Goal: Transaction & Acquisition: Purchase product/service

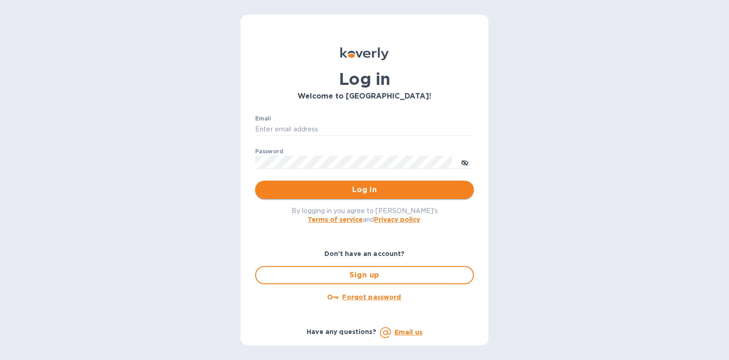
type input "[PERSON_NAME][EMAIL_ADDRESS][DOMAIN_NAME]"
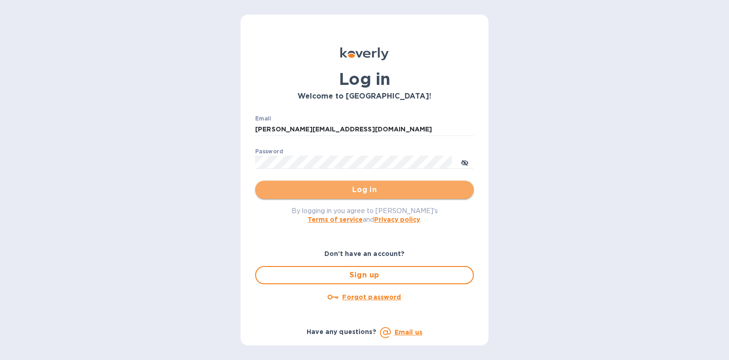
click at [369, 193] on span "Log in" at bounding box center [364, 189] width 204 height 11
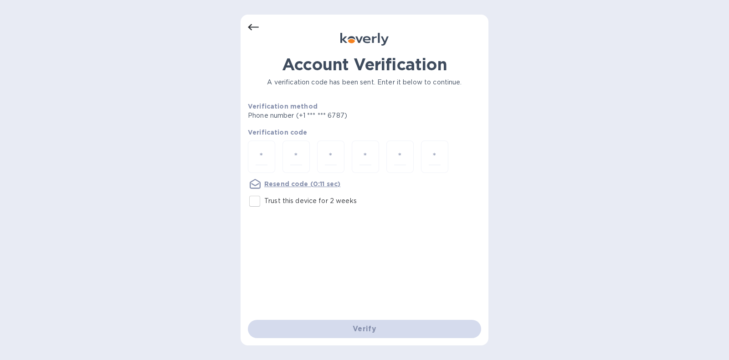
click at [297, 202] on p "Trust this device for 2 weeks" at bounding box center [310, 201] width 92 height 10
click at [264, 202] on input "Trust this device for 2 weeks" at bounding box center [254, 200] width 19 height 19
checkbox input "true"
click at [260, 155] on input "number" at bounding box center [262, 156] width 12 height 17
type input "7"
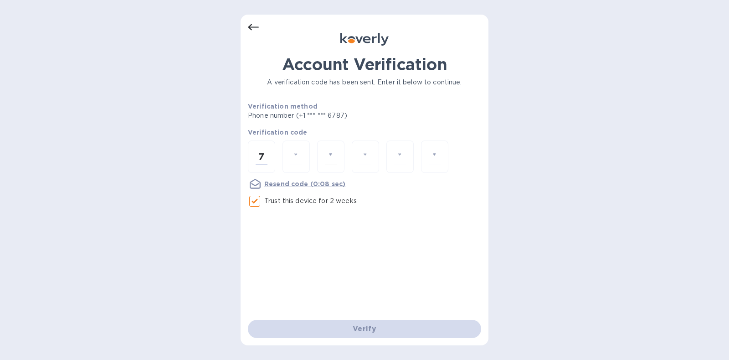
type input "8"
type input "6"
type input "3"
type input "0"
type input "5"
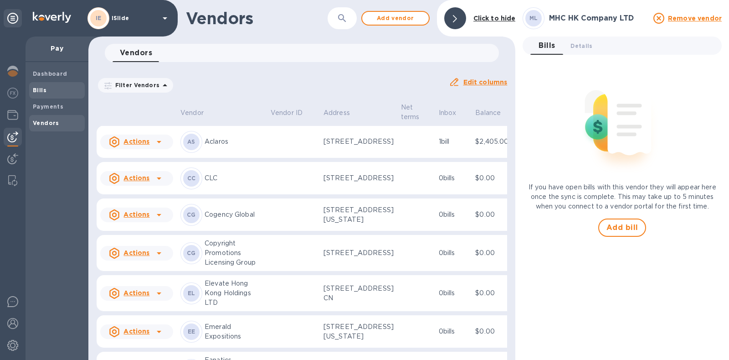
click at [50, 93] on span "Bills" at bounding box center [57, 90] width 48 height 9
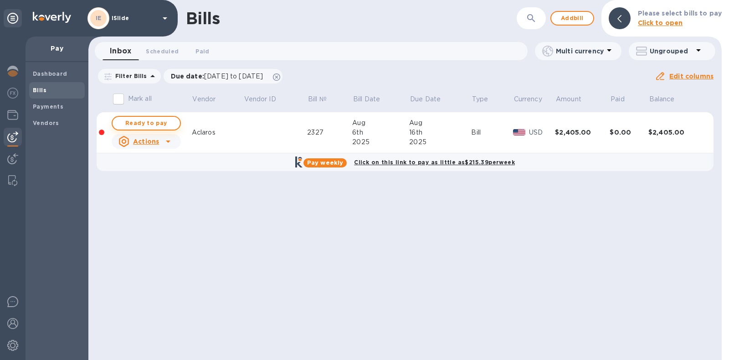
click at [161, 118] on span "Ready to pay" at bounding box center [146, 123] width 53 height 11
checkbox input "true"
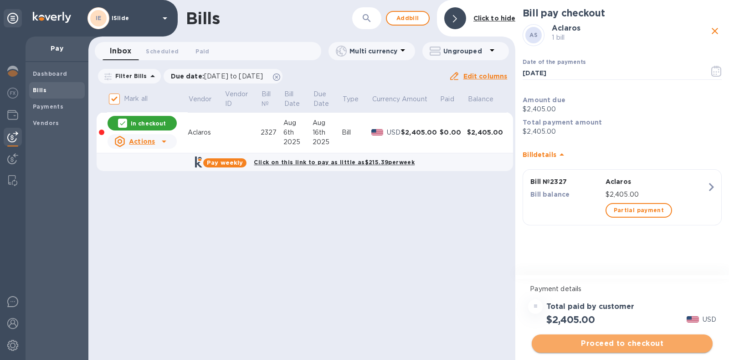
click at [619, 336] on button "Proceed to checkout" at bounding box center [622, 343] width 181 height 18
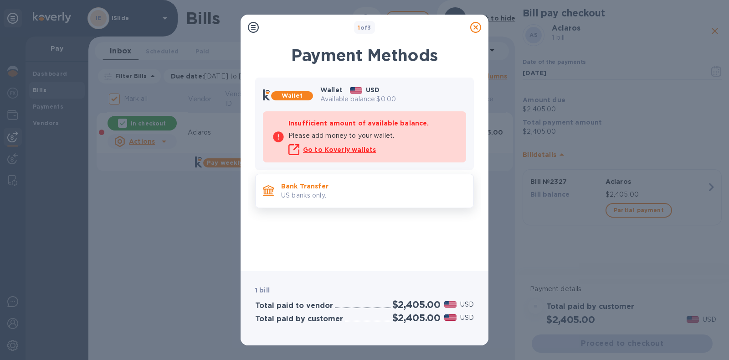
click at [388, 192] on p "US banks only." at bounding box center [373, 195] width 185 height 10
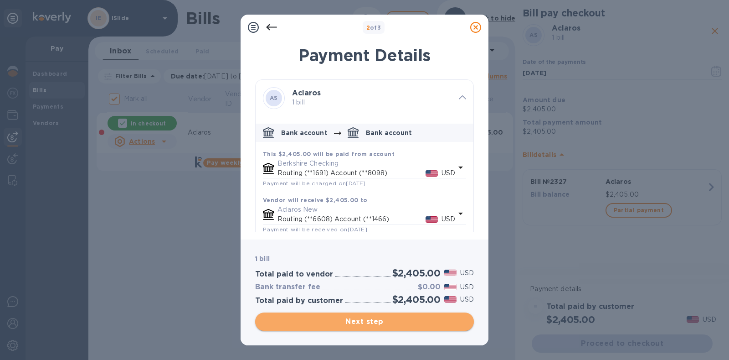
click at [370, 323] on span "Next step" at bounding box center [364, 321] width 204 height 11
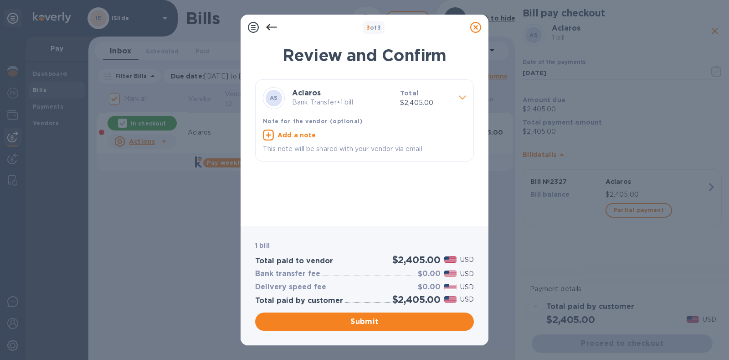
click at [307, 133] on u "Add a note" at bounding box center [296, 134] width 39 height 7
click at [311, 138] on textarea at bounding box center [357, 136] width 189 height 8
type textarea "Invoice 2327"
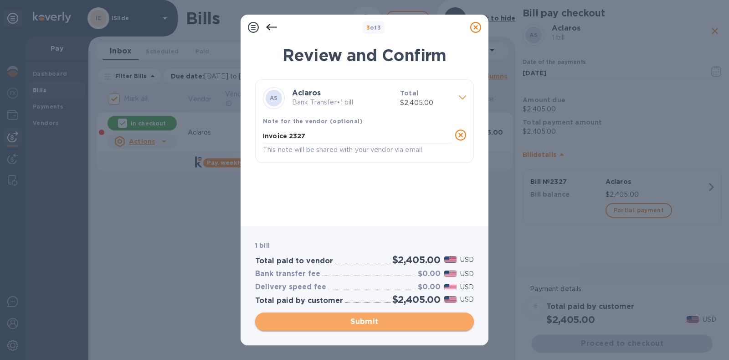
click at [373, 320] on span "Submit" at bounding box center [364, 321] width 204 height 11
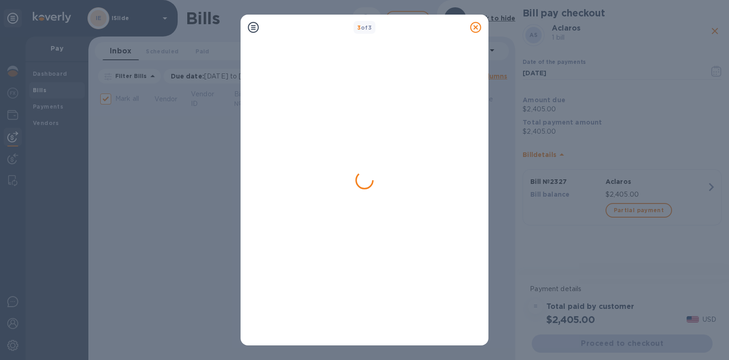
checkbox input "false"
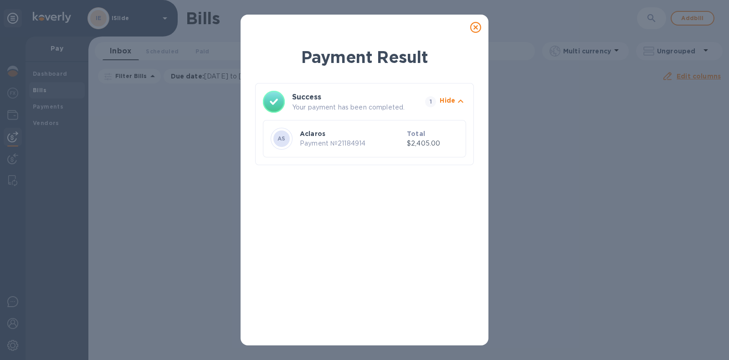
click at [473, 30] on icon at bounding box center [475, 27] width 11 height 11
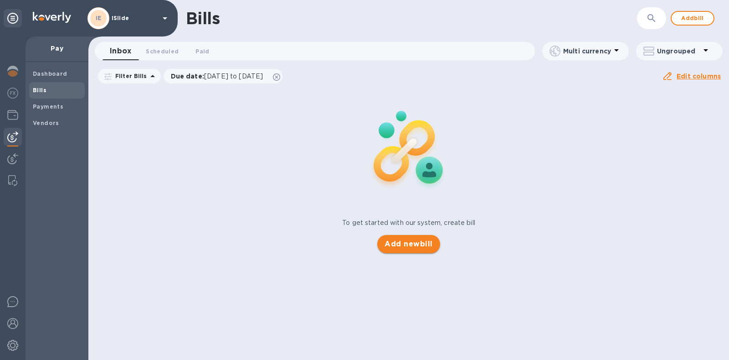
click at [410, 247] on span "Add new bill" at bounding box center [409, 243] width 48 height 11
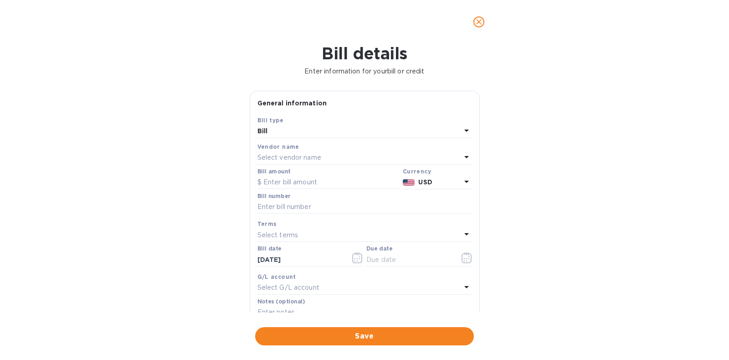
click at [312, 155] on p "Select vendor name" at bounding box center [289, 158] width 64 height 10
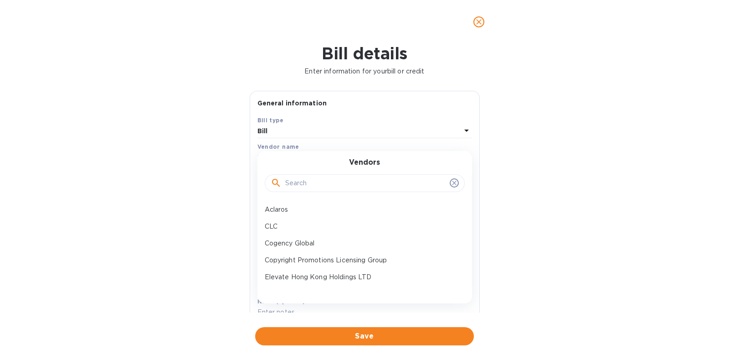
click at [324, 182] on input "text" at bounding box center [365, 183] width 161 height 14
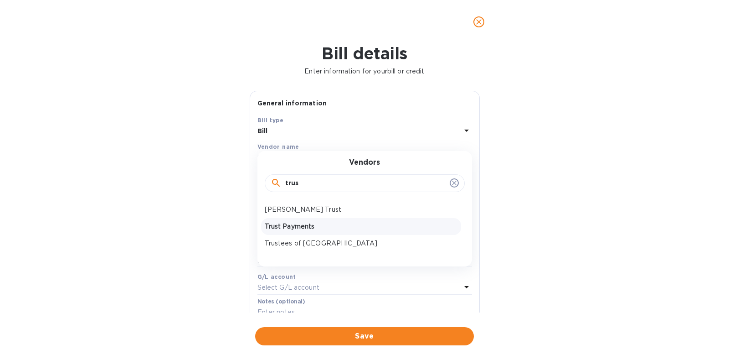
type input "trus"
click at [324, 230] on p "Trust Payments" at bounding box center [361, 226] width 193 height 10
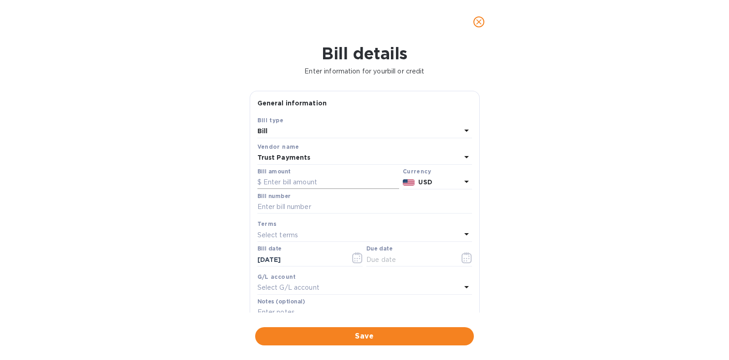
click at [310, 181] on input "text" at bounding box center [328, 182] width 142 height 14
type input "150"
click at [268, 204] on input "text" at bounding box center [364, 207] width 215 height 14
paste input "S5846644"
type input "S5846644"
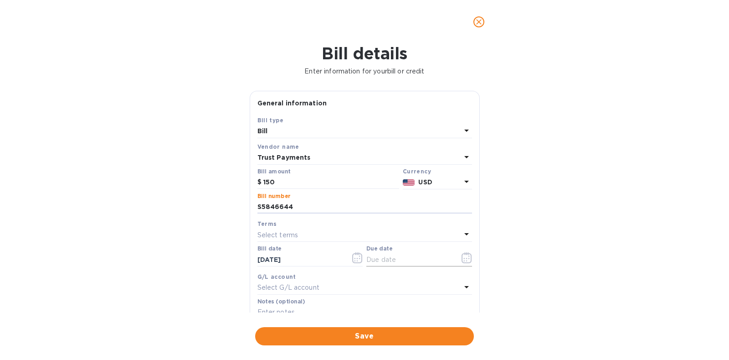
click at [462, 254] on icon "button" at bounding box center [467, 257] width 10 height 11
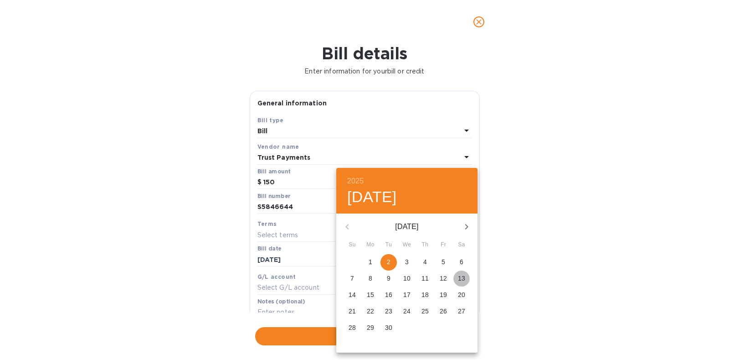
click at [460, 279] on p "13" at bounding box center [461, 277] width 7 height 9
type input "[DATE]"
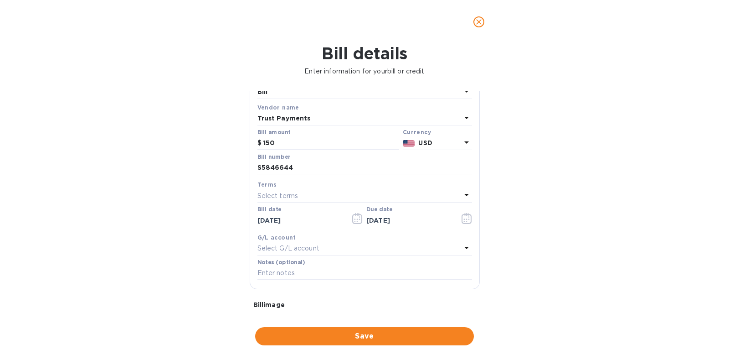
scroll to position [56, 0]
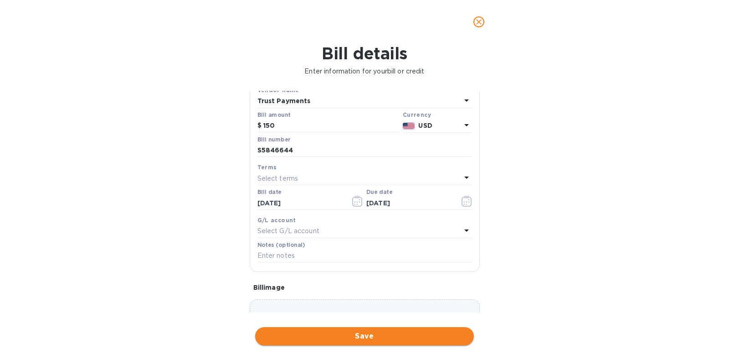
click at [371, 330] on span "Save" at bounding box center [364, 335] width 204 height 11
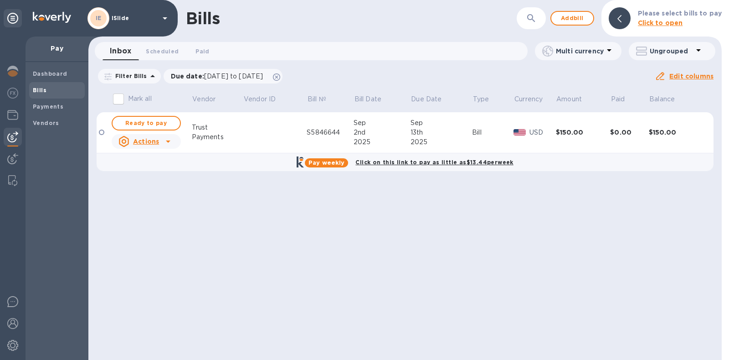
click at [147, 123] on span "Ready to pay" at bounding box center [146, 123] width 53 height 11
checkbox input "true"
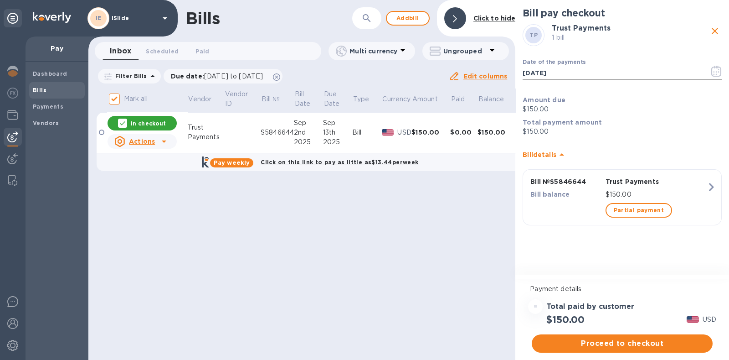
click at [716, 70] on icon "button" at bounding box center [716, 71] width 10 height 11
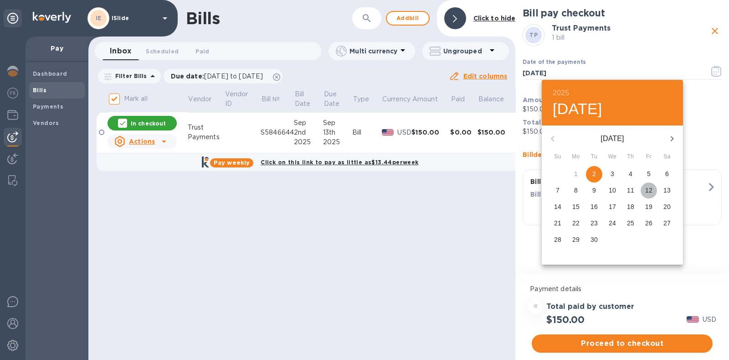
click at [648, 187] on p "12" at bounding box center [648, 189] width 7 height 9
type input "[DATE]"
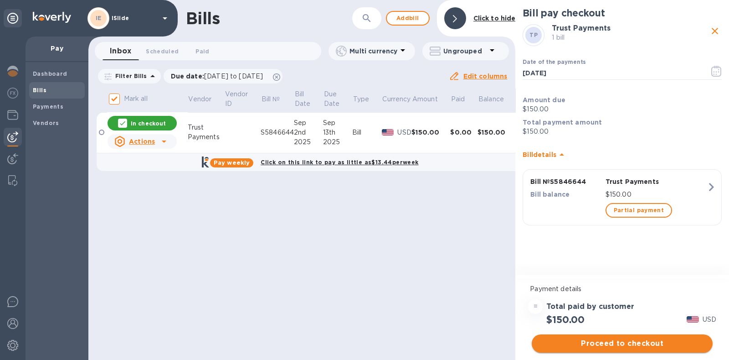
click at [628, 345] on span "Proceed to checkout" at bounding box center [622, 343] width 166 height 11
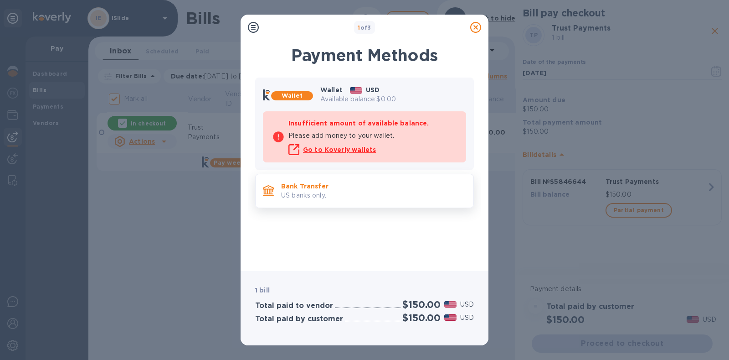
click at [324, 192] on p "US banks only." at bounding box center [373, 195] width 185 height 10
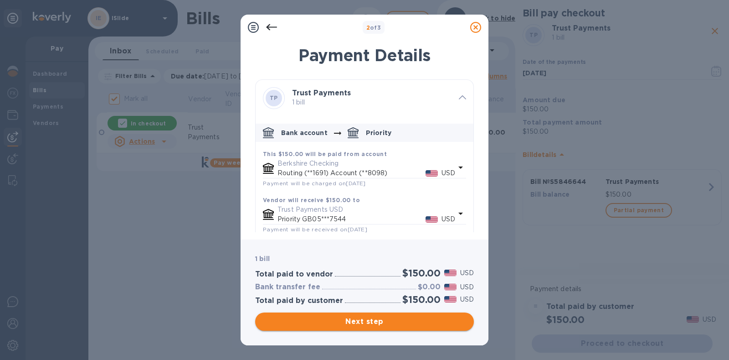
click at [386, 324] on span "Next step" at bounding box center [364, 321] width 204 height 11
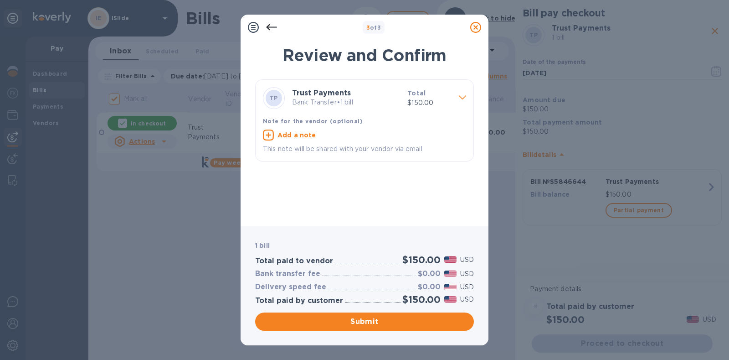
click at [295, 129] on div "Add a note" at bounding box center [364, 134] width 203 height 11
click at [303, 138] on textarea at bounding box center [357, 136] width 189 height 8
paste textarea "S5846644"
click at [260, 135] on div "Note for the vendor (optional) S5846644 x This note will be shared with your ve…" at bounding box center [364, 136] width 211 height 46
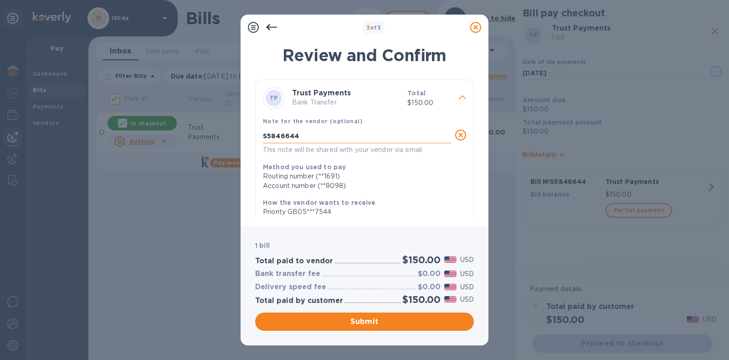
click at [263, 135] on textarea "S5846644" at bounding box center [357, 136] width 189 height 8
type textarea "Invoice S5846644"
click at [365, 315] on button "Submit" at bounding box center [364, 321] width 219 height 18
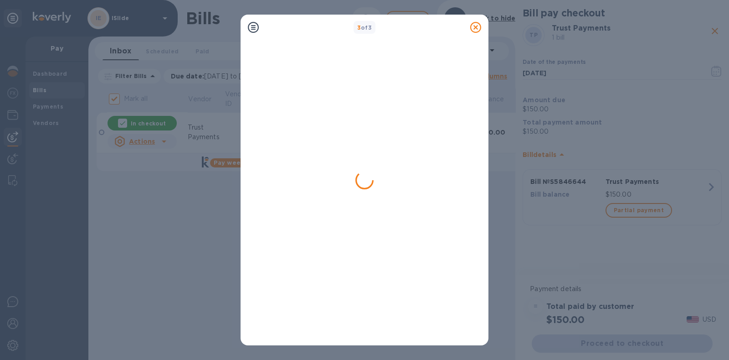
checkbox input "false"
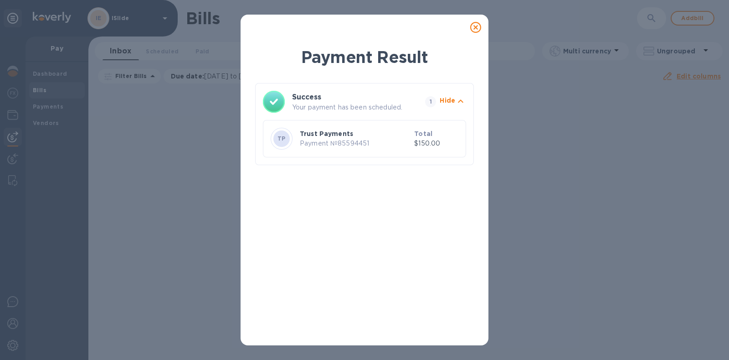
drag, startPoint x: 474, startPoint y: 27, endPoint x: 458, endPoint y: 37, distance: 18.8
click at [474, 27] on icon at bounding box center [475, 27] width 11 height 11
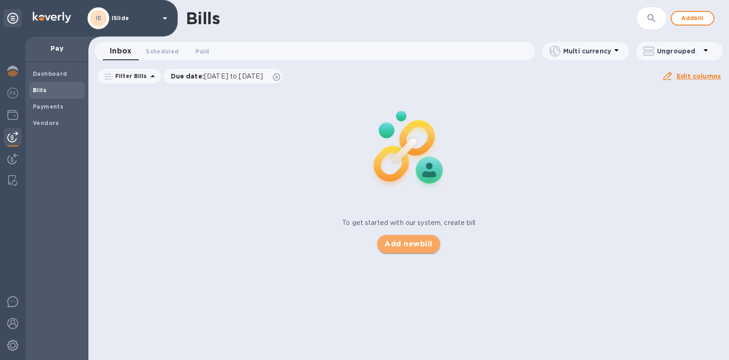
click at [421, 245] on span "Add new bill" at bounding box center [409, 243] width 48 height 11
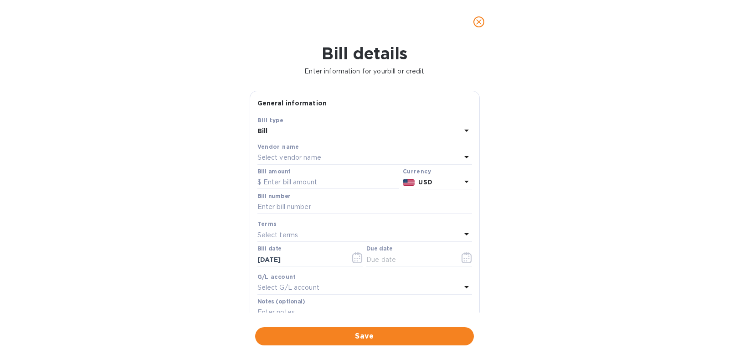
click at [315, 159] on p "Select vendor name" at bounding box center [289, 158] width 64 height 10
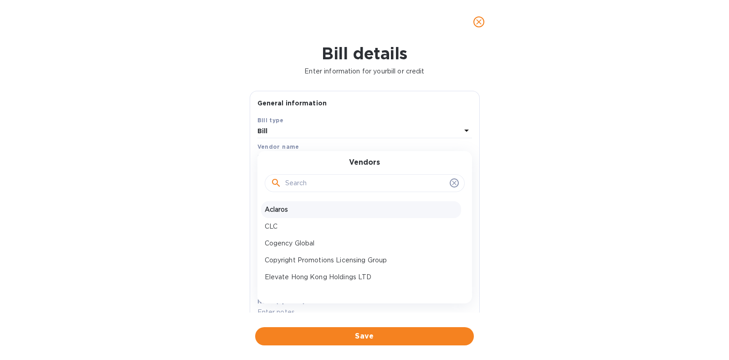
click at [308, 209] on p "Aclaros" at bounding box center [361, 210] width 193 height 10
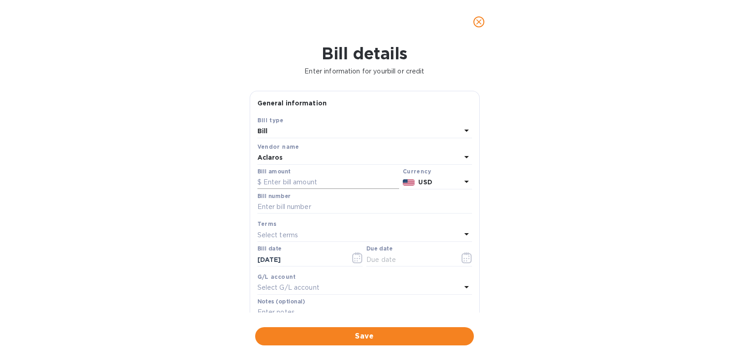
click at [304, 182] on input "text" at bounding box center [328, 182] width 142 height 14
type input "4,347.50"
click at [330, 201] on input "text" at bounding box center [364, 207] width 215 height 14
type input "2342"
click at [467, 259] on icon "button" at bounding box center [467, 257] width 10 height 11
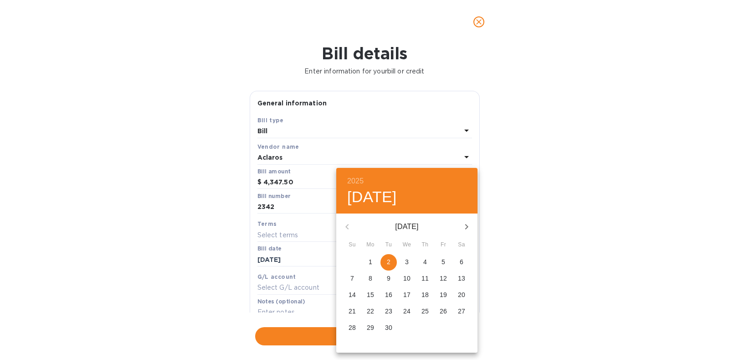
click at [347, 225] on div "[DATE]" at bounding box center [406, 227] width 141 height 22
click at [370, 259] on p "1" at bounding box center [371, 261] width 4 height 9
type input "[DATE]"
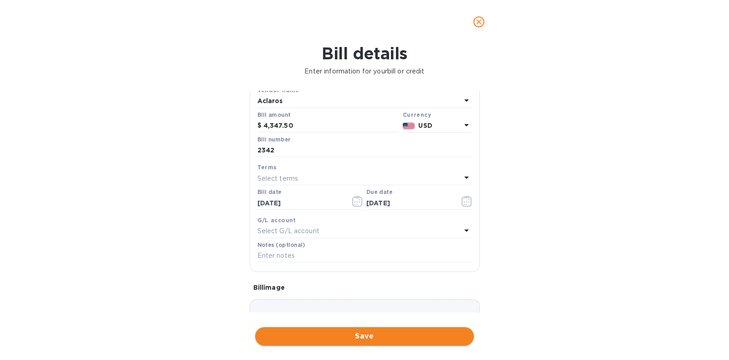
click at [375, 331] on span "Save" at bounding box center [364, 335] width 204 height 11
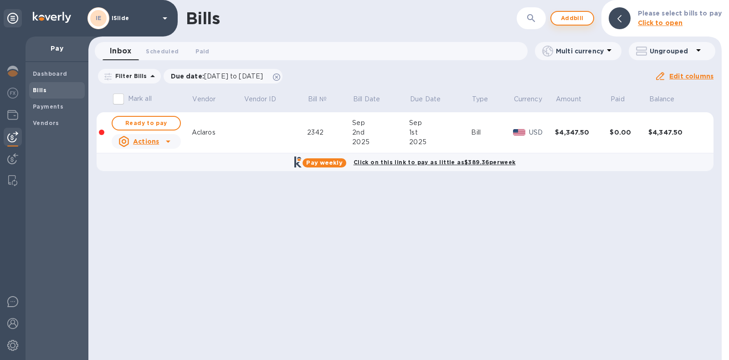
click at [575, 19] on span "Add bill" at bounding box center [572, 18] width 27 height 11
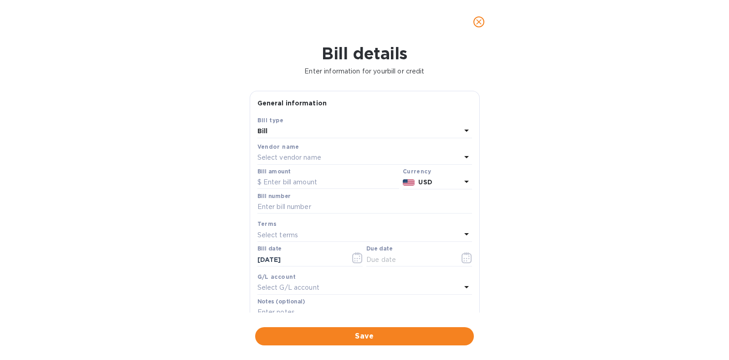
click at [297, 159] on p "Select vendor name" at bounding box center [289, 158] width 64 height 10
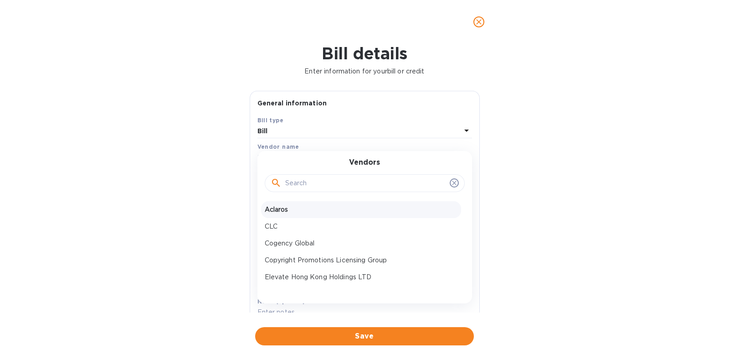
click at [308, 203] on div "Aclaros" at bounding box center [361, 209] width 200 height 17
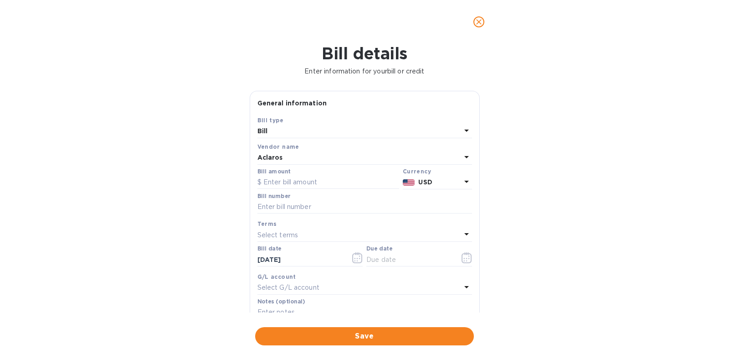
click at [321, 174] on div "Bill amount" at bounding box center [328, 178] width 142 height 21
click at [313, 183] on input "text" at bounding box center [328, 182] width 142 height 14
type input "555"
click at [331, 204] on input "text" at bounding box center [364, 207] width 215 height 14
type input "2341"
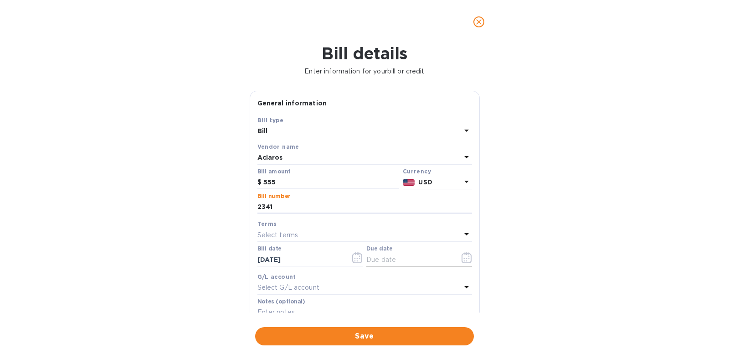
click at [466, 257] on icon "button" at bounding box center [466, 257] width 1 height 1
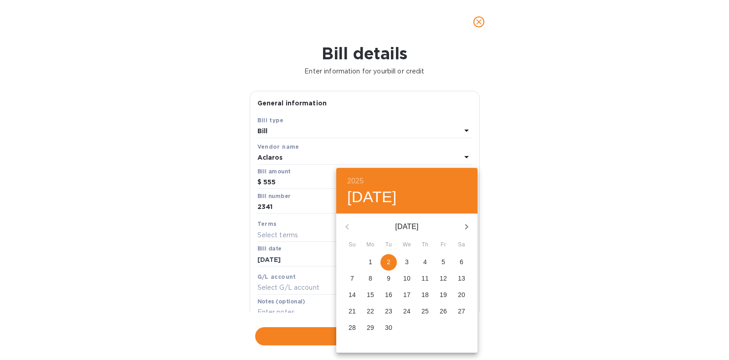
click at [372, 257] on span "1" at bounding box center [370, 261] width 16 height 9
type input "[DATE]"
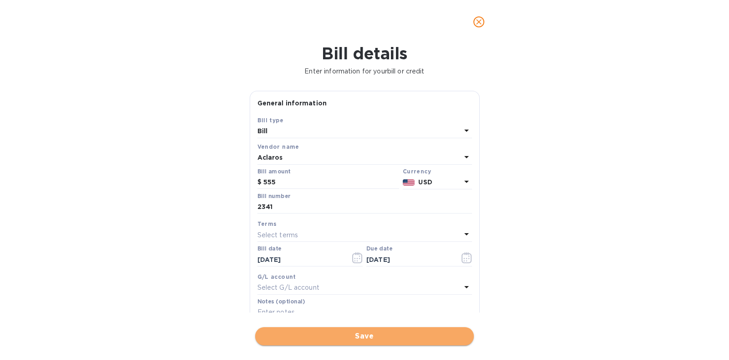
click at [361, 331] on span "Save" at bounding box center [364, 335] width 204 height 11
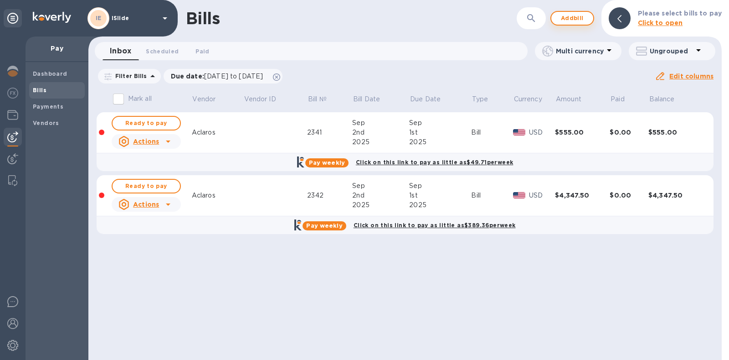
click at [579, 23] on span "Add bill" at bounding box center [572, 18] width 27 height 11
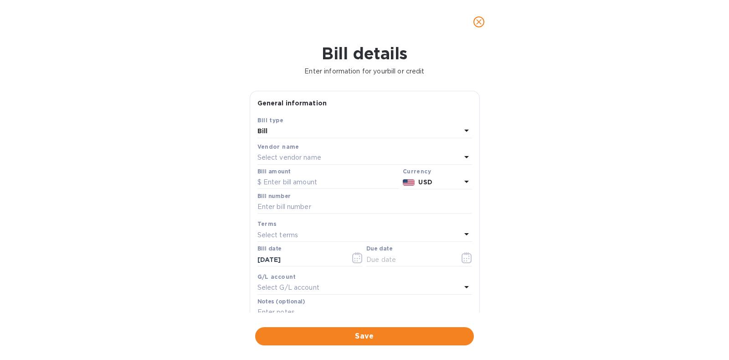
click at [296, 158] on p "Select vendor name" at bounding box center [289, 158] width 64 height 10
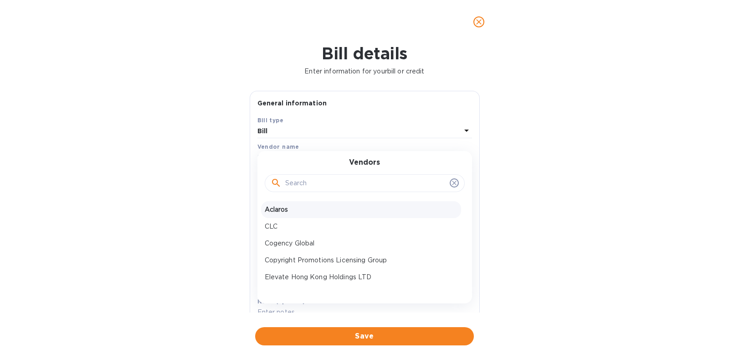
click at [301, 203] on div "Aclaros" at bounding box center [361, 209] width 200 height 17
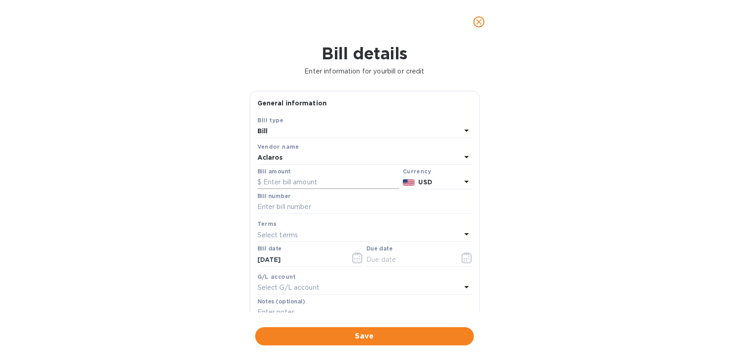
click at [315, 184] on input "text" at bounding box center [328, 182] width 142 height 14
type input "555"
click at [321, 206] on input "text" at bounding box center [364, 207] width 215 height 14
type input "2338"
click at [462, 258] on icon "button" at bounding box center [467, 257] width 10 height 11
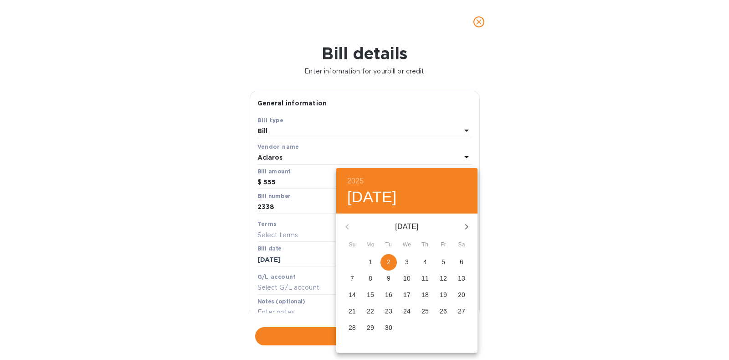
click at [367, 261] on span "1" at bounding box center [370, 261] width 16 height 9
type input "[DATE]"
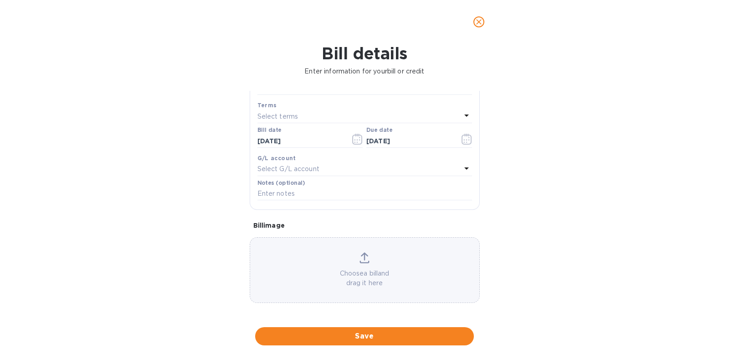
scroll to position [119, 0]
click at [374, 332] on span "Save" at bounding box center [364, 335] width 204 height 11
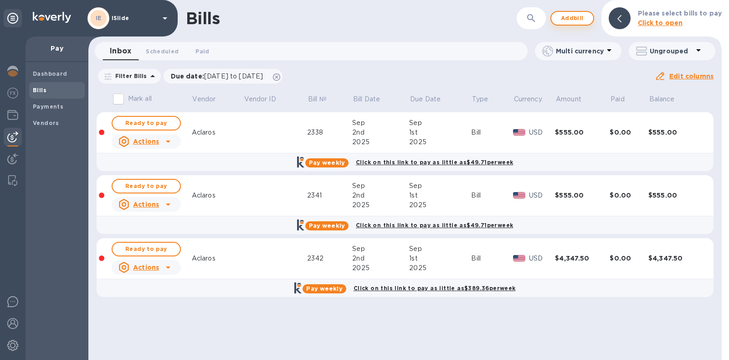
click at [585, 20] on span "Add bill" at bounding box center [572, 18] width 27 height 11
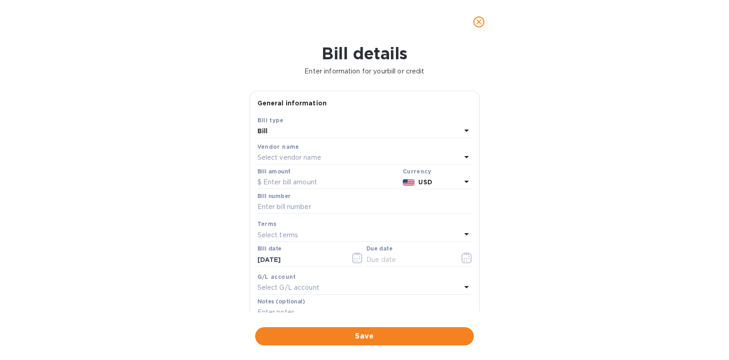
click at [309, 154] on p "Select vendor name" at bounding box center [289, 158] width 64 height 10
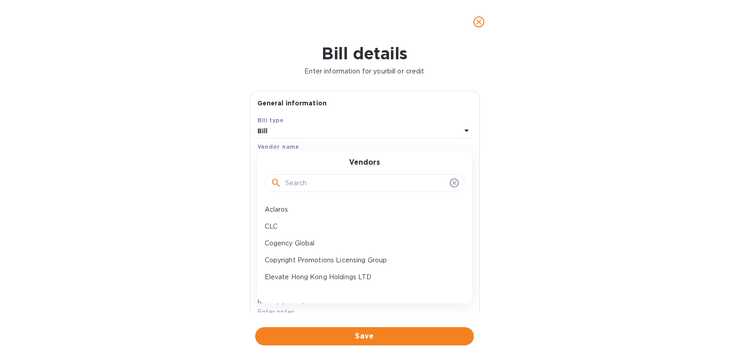
click at [324, 185] on input "text" at bounding box center [365, 183] width 161 height 14
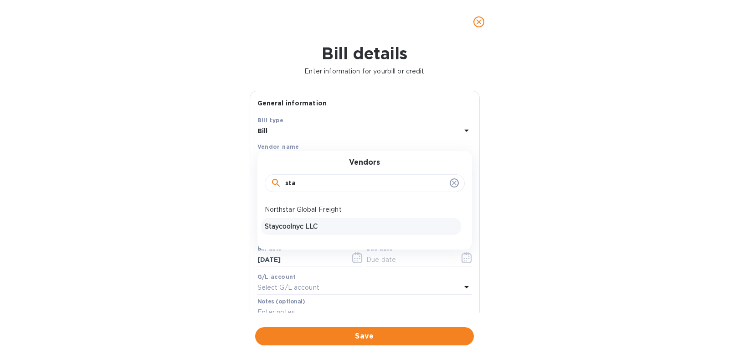
type input "sta"
click at [309, 224] on p "Staycoolnyc LLC" at bounding box center [361, 226] width 193 height 10
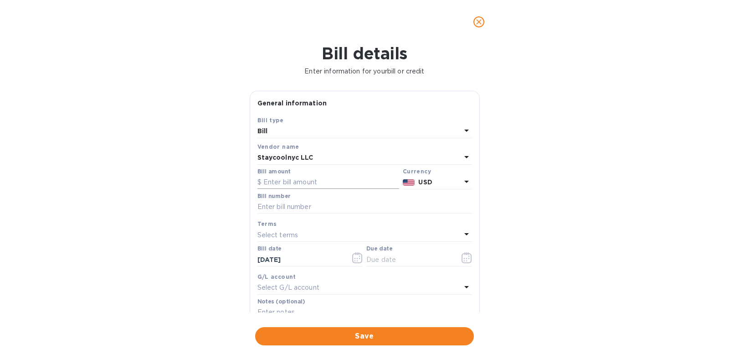
click at [304, 181] on input "text" at bounding box center [328, 182] width 142 height 14
type input "23.50"
type input "[DATE]"
click at [463, 261] on icon "button" at bounding box center [463, 260] width 1 height 1
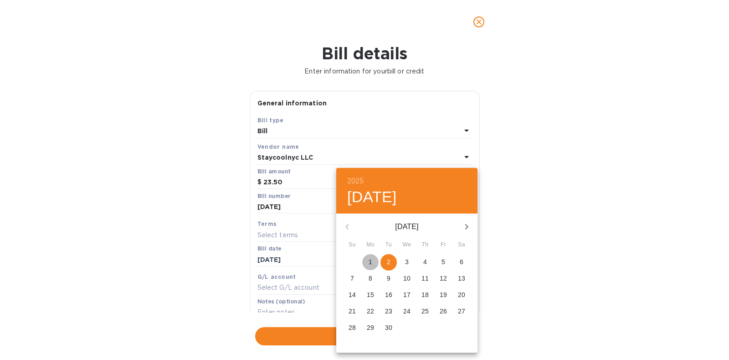
drag, startPoint x: 370, startPoint y: 257, endPoint x: 384, endPoint y: 259, distance: 13.5
click at [370, 258] on p "1" at bounding box center [371, 261] width 4 height 9
type input "[DATE]"
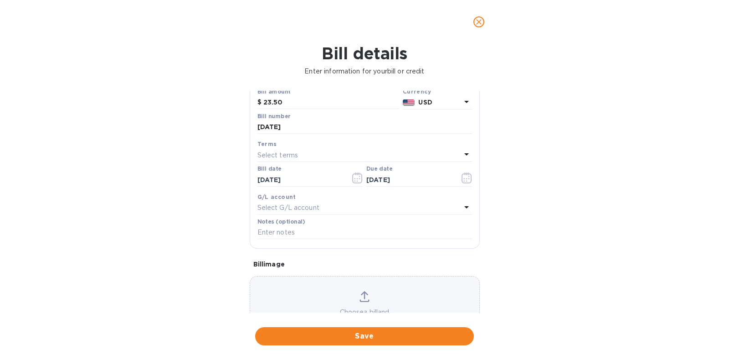
scroll to position [113, 0]
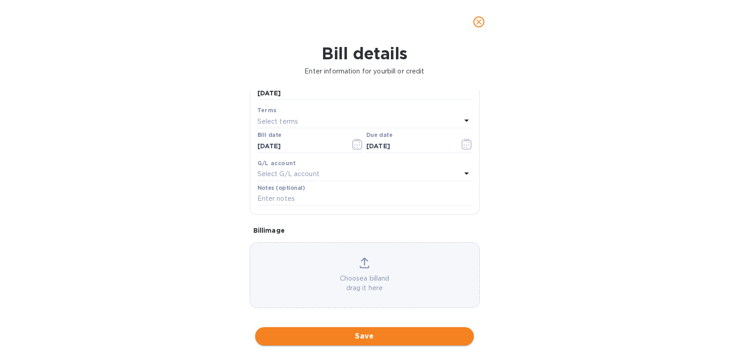
click at [382, 337] on span "Save" at bounding box center [364, 335] width 204 height 11
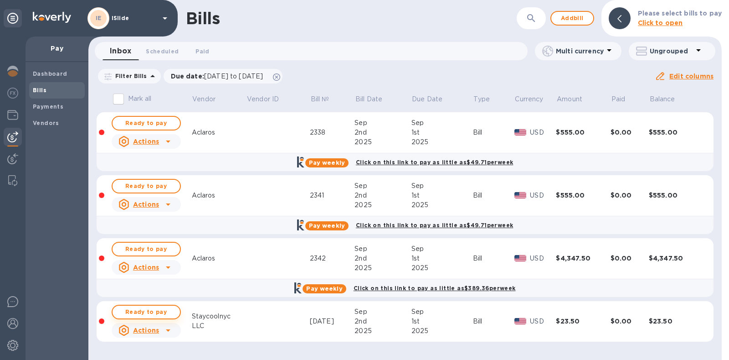
click at [160, 308] on span "Ready to pay" at bounding box center [146, 311] width 53 height 11
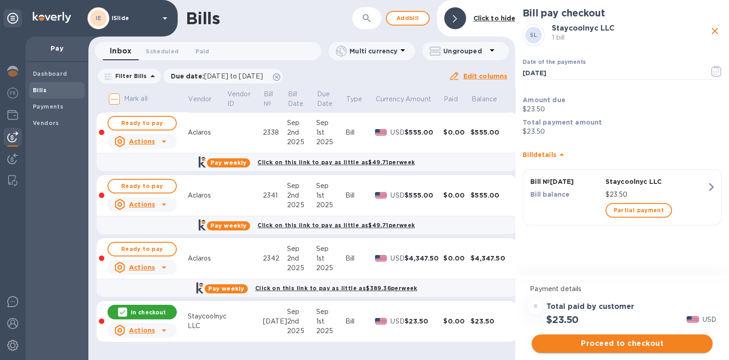
click at [614, 342] on span "Proceed to checkout" at bounding box center [622, 343] width 166 height 11
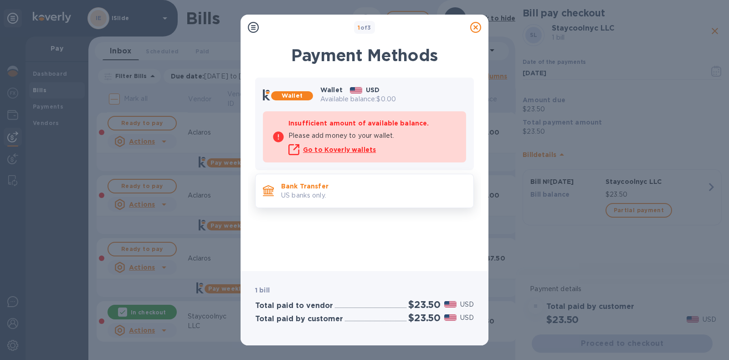
click at [360, 190] on p "Bank Transfer" at bounding box center [373, 185] width 185 height 9
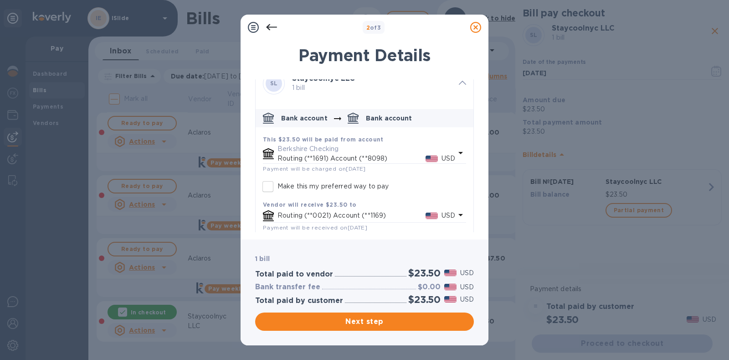
scroll to position [21, 0]
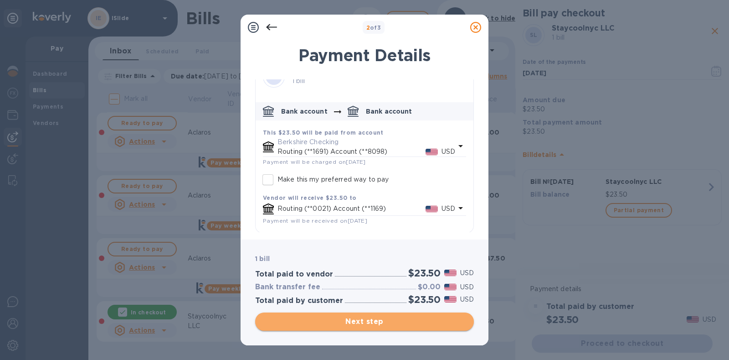
click at [382, 320] on span "Next step" at bounding box center [364, 321] width 204 height 11
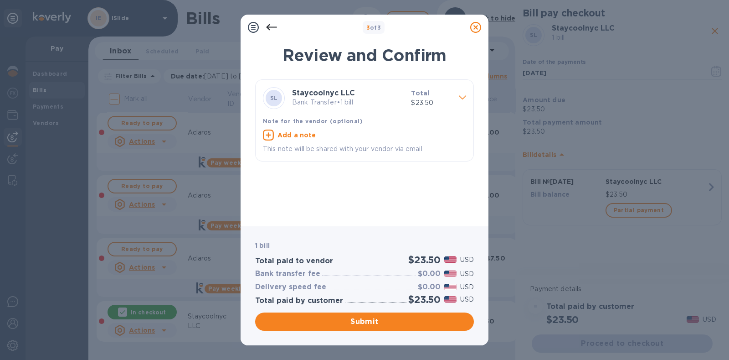
click at [297, 137] on u "Add a note" at bounding box center [296, 134] width 39 height 7
click at [297, 139] on textarea at bounding box center [357, 136] width 189 height 8
type textarea "[DATE] payment"
click at [378, 320] on span "Submit" at bounding box center [364, 321] width 204 height 11
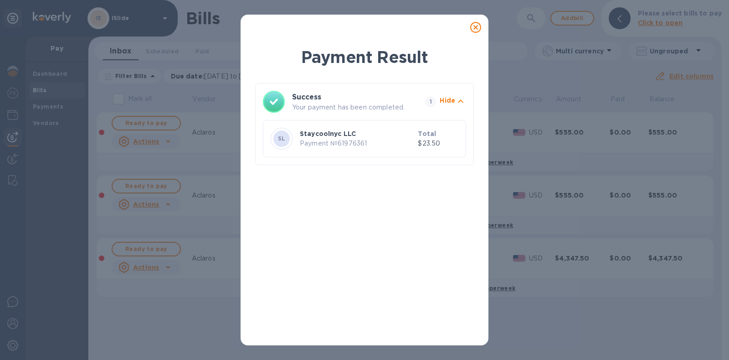
click at [479, 30] on icon at bounding box center [475, 27] width 11 height 11
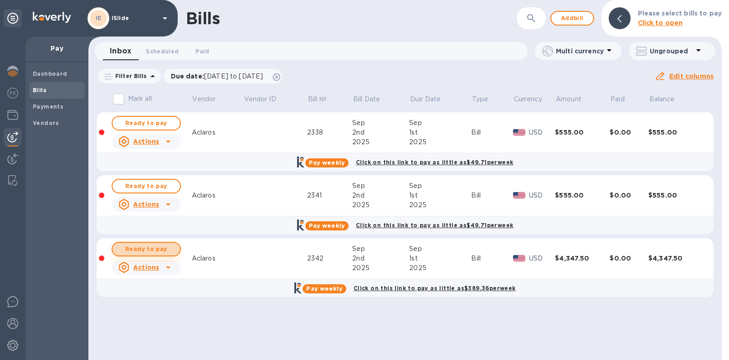
click at [154, 250] on span "Ready to pay" at bounding box center [146, 248] width 53 height 11
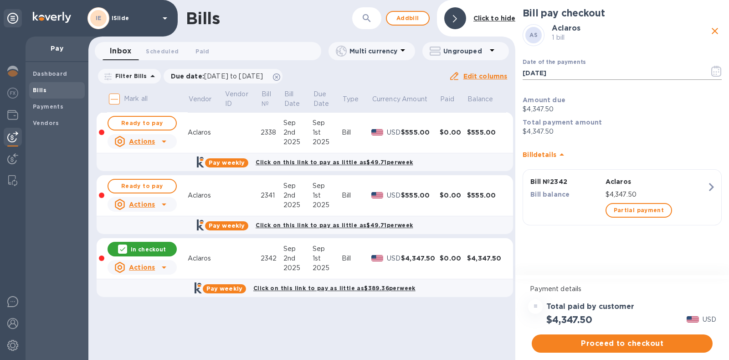
click at [713, 70] on icon "button" at bounding box center [716, 71] width 10 height 11
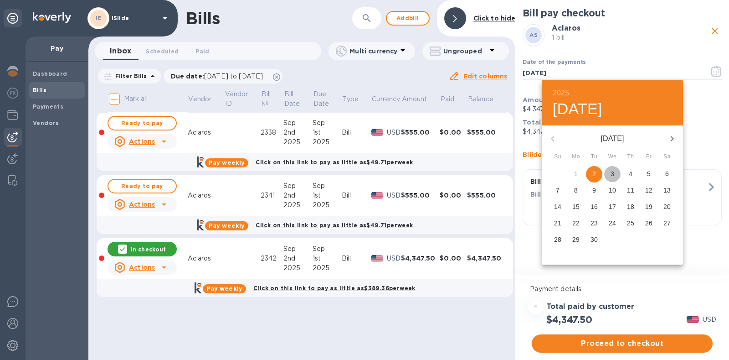
click at [609, 174] on span "3" at bounding box center [612, 173] width 16 height 9
type input "[DATE]"
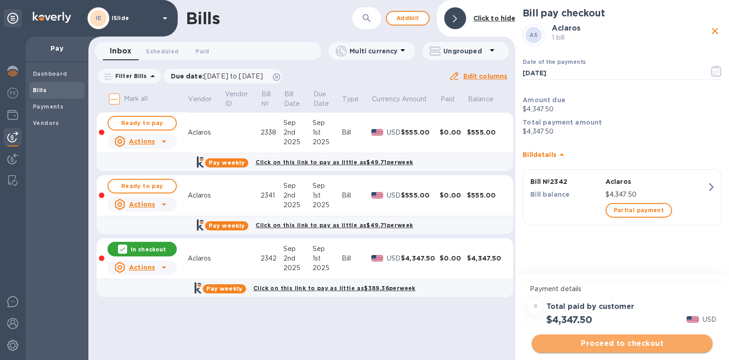
click at [626, 340] on span "Proceed to checkout" at bounding box center [622, 343] width 166 height 11
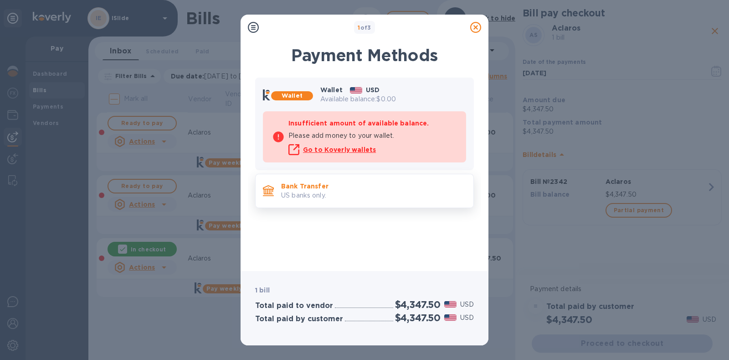
click at [358, 183] on p "Bank Transfer" at bounding box center [373, 185] width 185 height 9
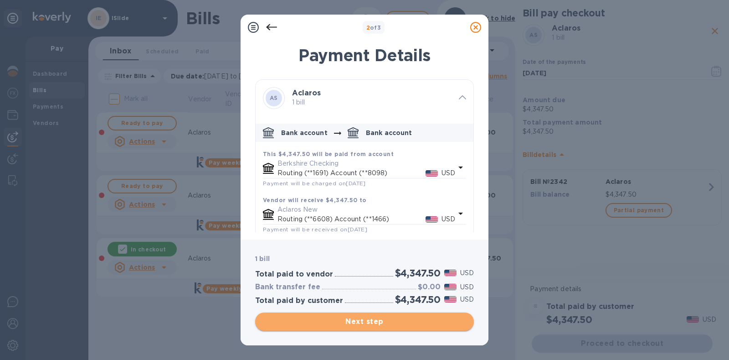
click at [370, 321] on span "Next step" at bounding box center [364, 321] width 204 height 11
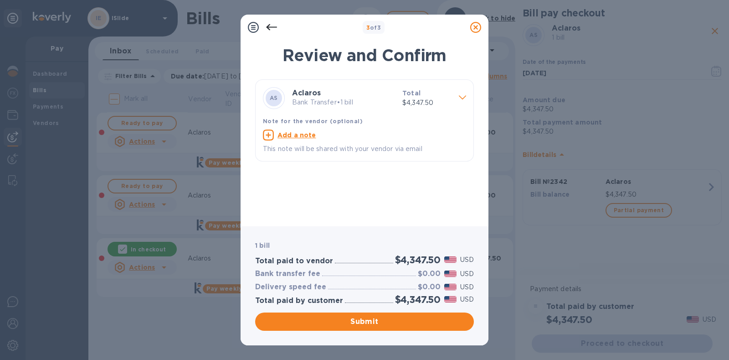
click at [295, 135] on u "Add a note" at bounding box center [296, 134] width 39 height 7
click at [306, 141] on div "x" at bounding box center [357, 136] width 189 height 14
type textarea "Invoice 2342"
click at [357, 316] on span "Submit" at bounding box center [364, 321] width 204 height 11
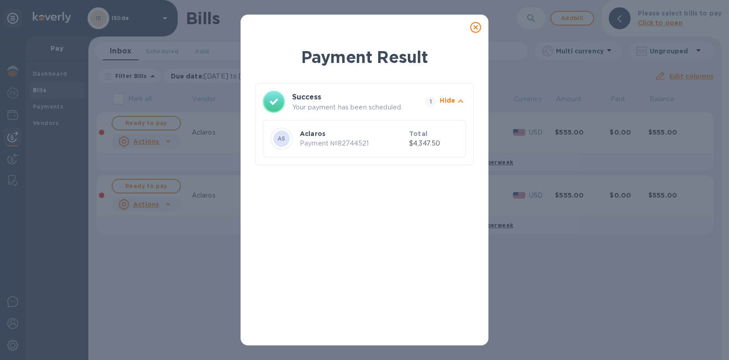
click at [477, 31] on icon at bounding box center [475, 27] width 11 height 11
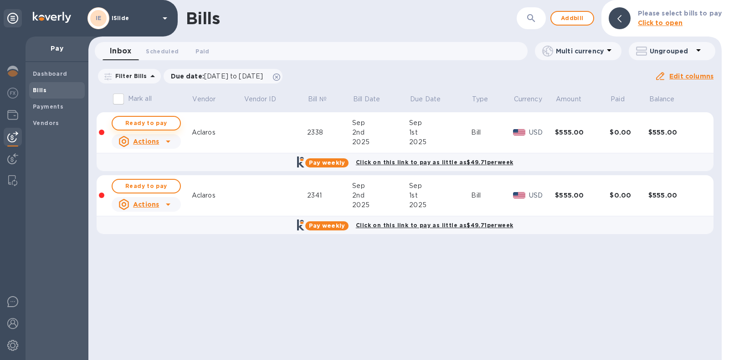
click at [155, 120] on span "Ready to pay" at bounding box center [146, 123] width 53 height 11
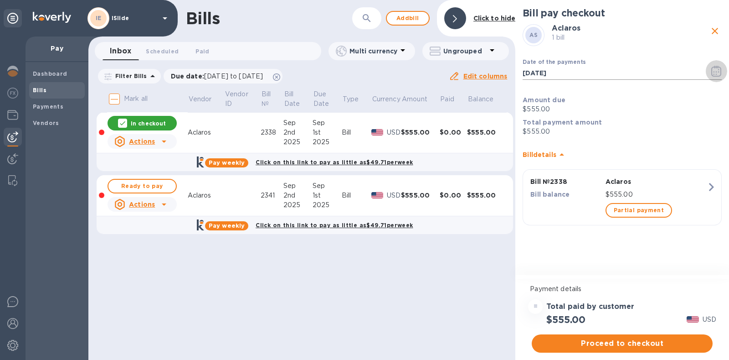
click at [718, 74] on icon "button" at bounding box center [716, 71] width 10 height 11
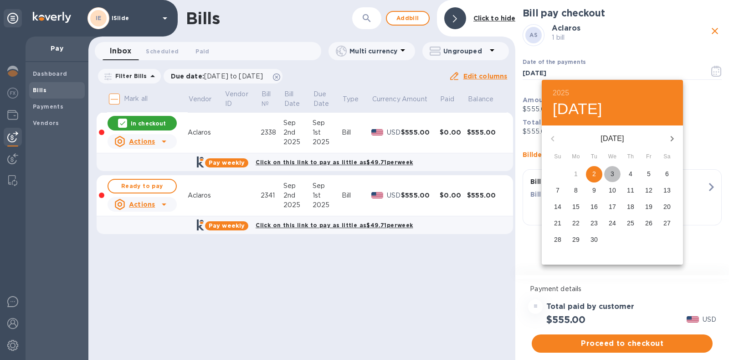
click at [611, 176] on p "3" at bounding box center [613, 173] width 4 height 9
type input "[DATE]"
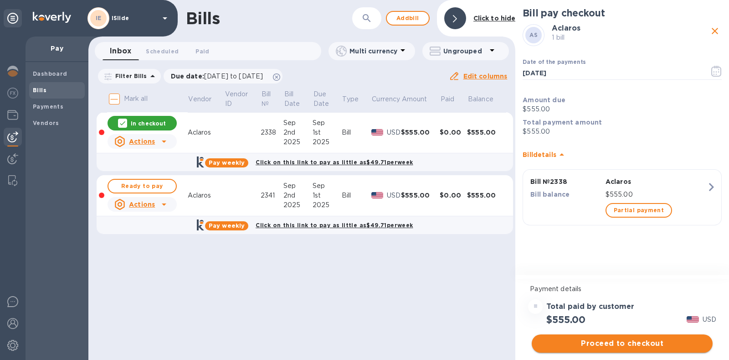
click at [635, 348] on span "Proceed to checkout" at bounding box center [622, 343] width 166 height 11
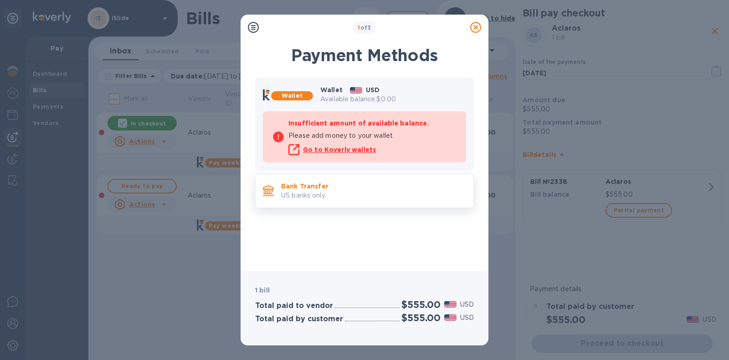
click at [379, 185] on p "Bank Transfer" at bounding box center [373, 185] width 185 height 9
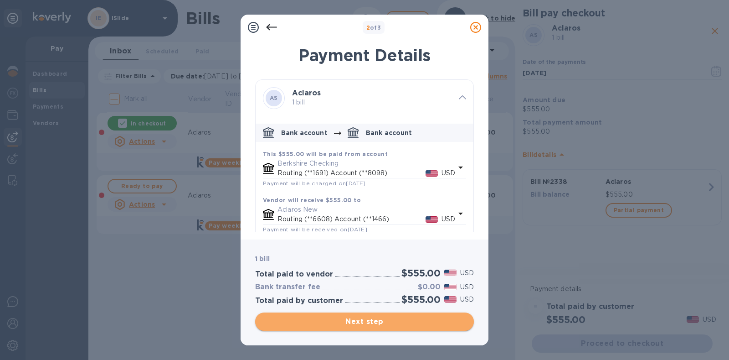
click at [376, 321] on span "Next step" at bounding box center [364, 321] width 204 height 11
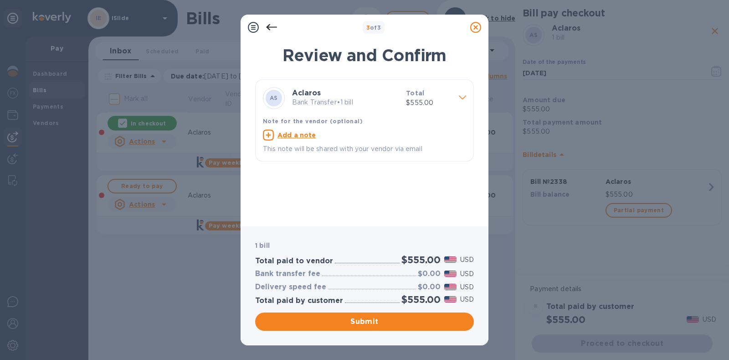
click at [311, 131] on u "Add a note" at bounding box center [296, 134] width 39 height 7
click at [316, 139] on textarea at bounding box center [357, 136] width 189 height 8
type textarea "Invoice 2338"
click at [414, 319] on span "Submit" at bounding box center [364, 321] width 204 height 11
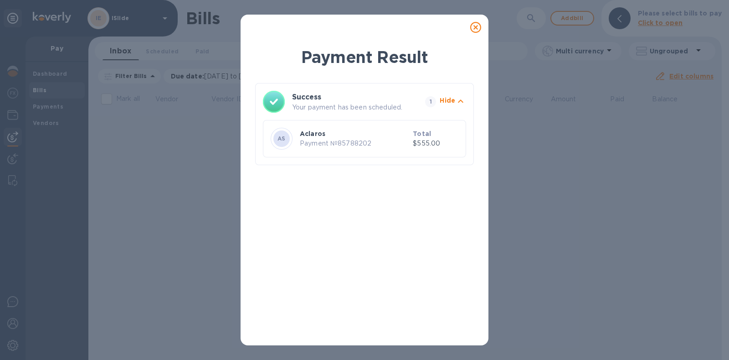
drag, startPoint x: 476, startPoint y: 21, endPoint x: 459, endPoint y: 35, distance: 22.1
click at [476, 22] on icon at bounding box center [475, 27] width 11 height 11
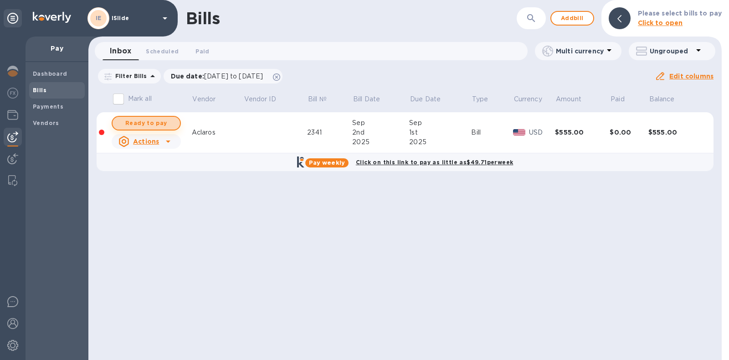
click at [157, 123] on span "Ready to pay" at bounding box center [146, 123] width 53 height 11
checkbox input "true"
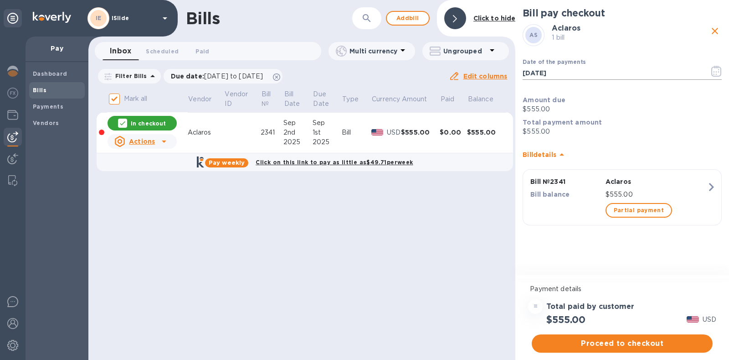
click at [715, 71] on icon "button" at bounding box center [716, 71] width 10 height 11
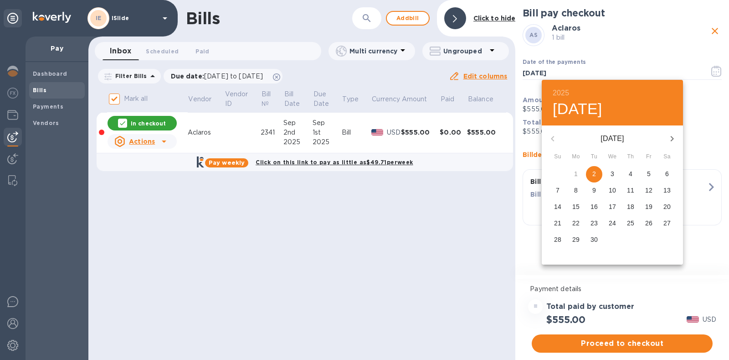
click at [611, 172] on p "3" at bounding box center [613, 173] width 4 height 9
type input "[DATE]"
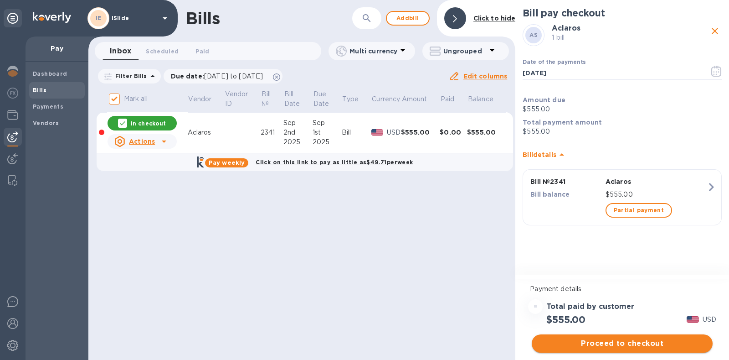
click at [623, 340] on span "Proceed to checkout" at bounding box center [622, 343] width 166 height 11
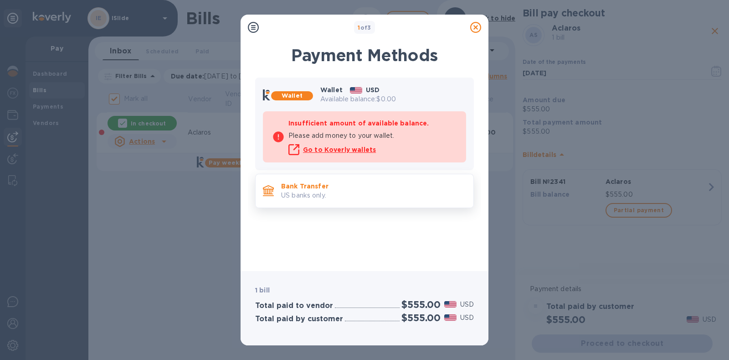
click at [361, 194] on p "US banks only." at bounding box center [373, 195] width 185 height 10
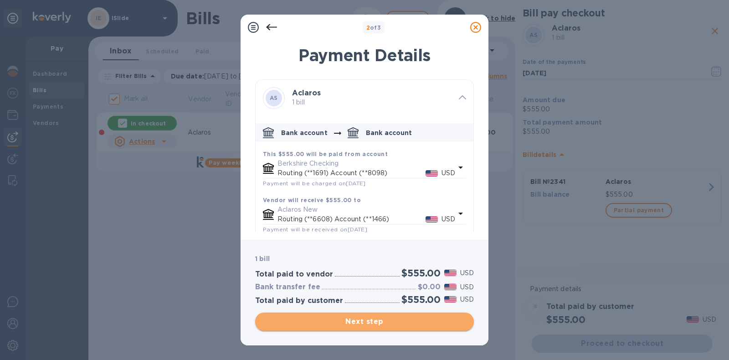
click at [363, 318] on span "Next step" at bounding box center [364, 321] width 204 height 11
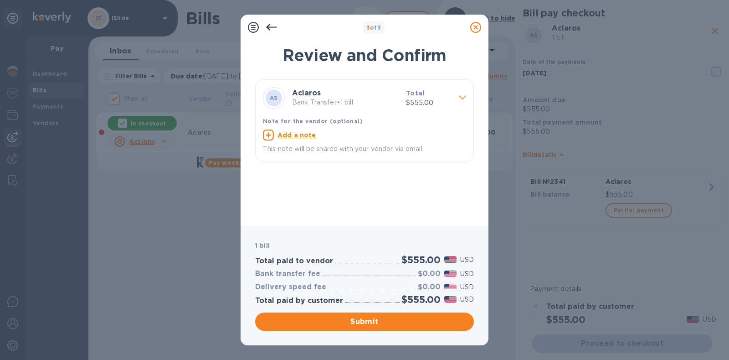
click at [298, 134] on u "Add a note" at bounding box center [296, 134] width 39 height 7
click at [298, 138] on textarea at bounding box center [357, 136] width 189 height 8
type textarea "Invoice 2341"
click at [360, 323] on span "Submit" at bounding box center [364, 321] width 204 height 11
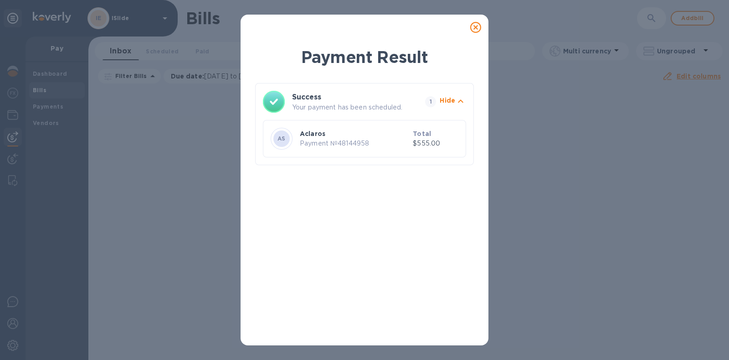
click at [471, 25] on icon at bounding box center [475, 27] width 11 height 11
